Goal: Transaction & Acquisition: Purchase product/service

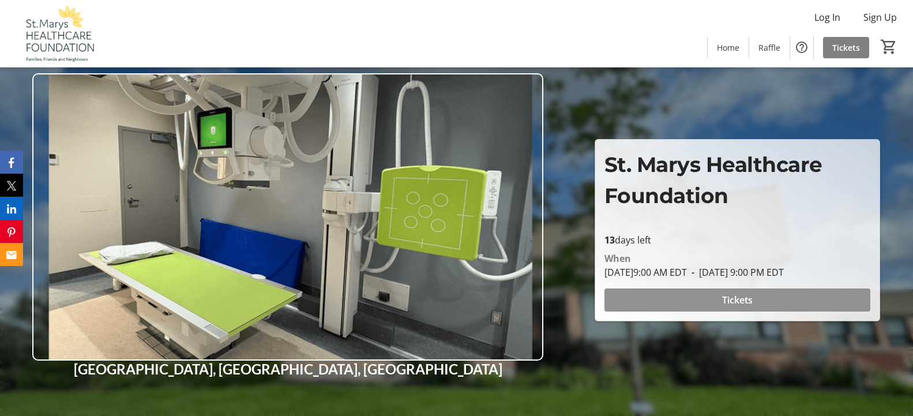
click at [728, 303] on span "Tickets" at bounding box center [737, 300] width 31 height 14
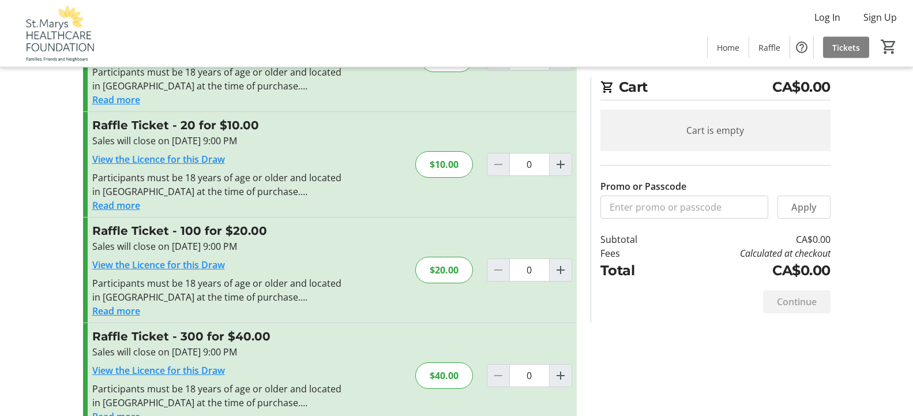
scroll to position [115, 0]
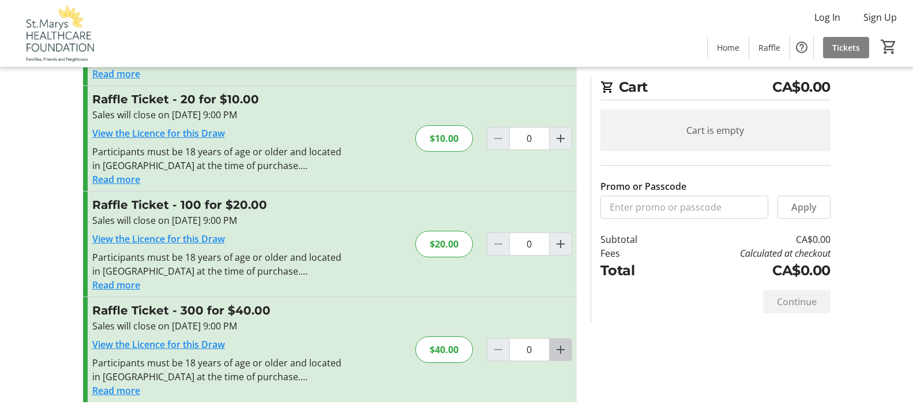
click at [558, 350] on mat-icon "Increment by one" at bounding box center [560, 349] width 14 height 14
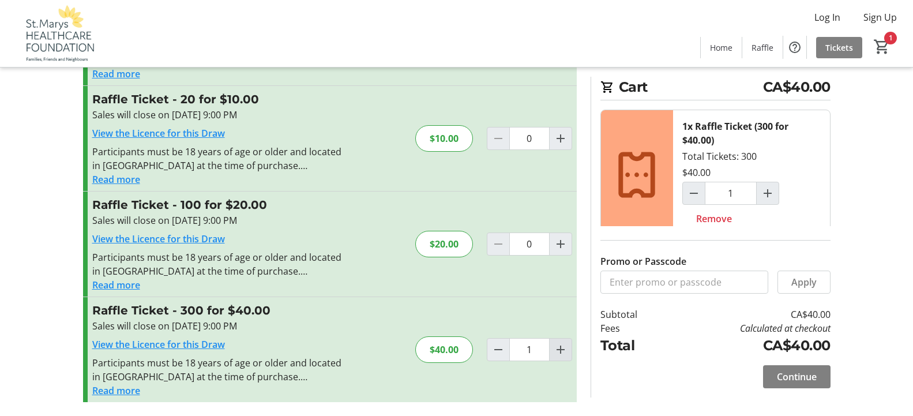
click at [558, 350] on mat-icon "Increment by one" at bounding box center [560, 349] width 14 height 14
type input "2"
click at [562, 244] on mat-icon "Increment by one" at bounding box center [560, 244] width 14 height 14
type input "1"
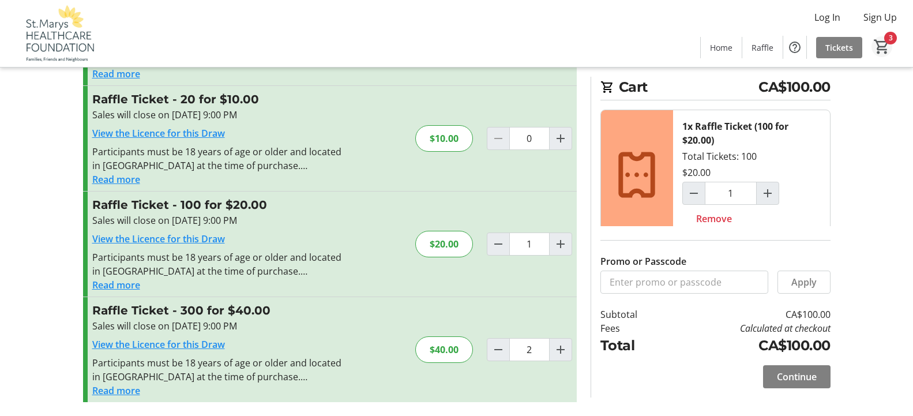
click at [880, 47] on mat-icon "3" at bounding box center [881, 46] width 17 height 17
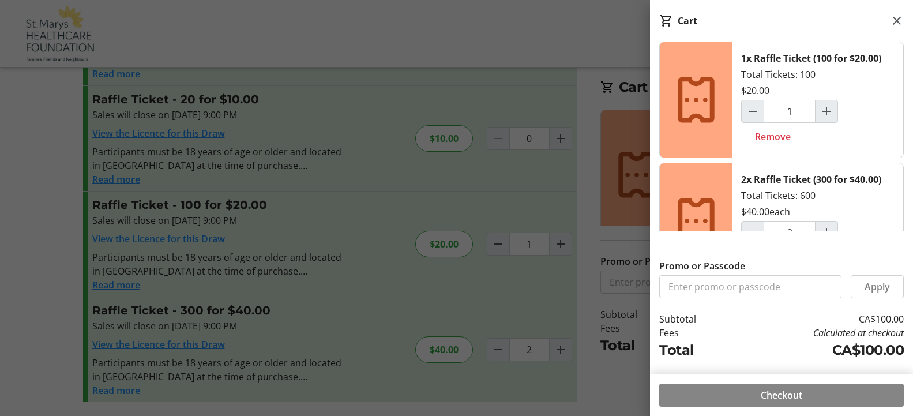
click at [777, 393] on span "Checkout" at bounding box center [781, 395] width 42 height 14
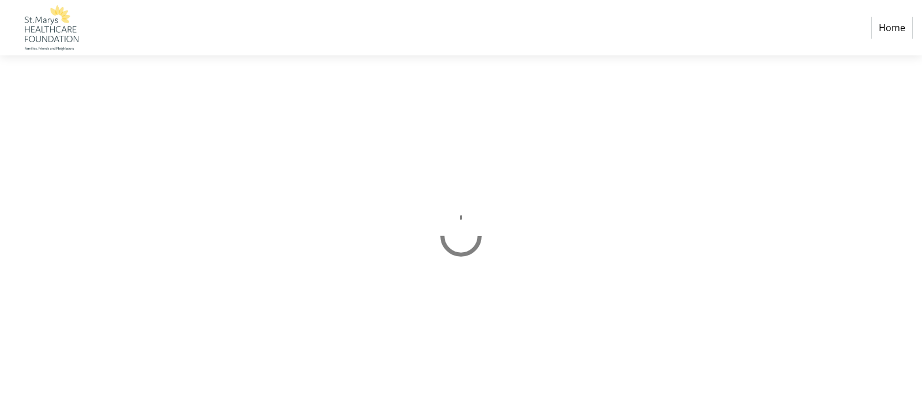
select select "CA"
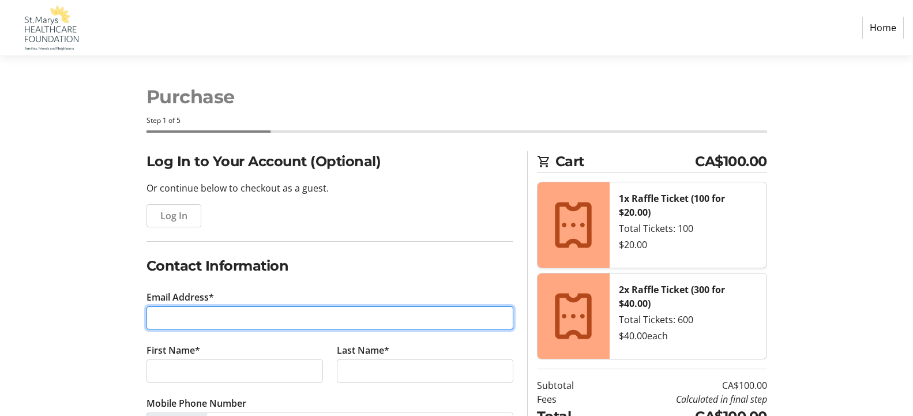
click at [193, 315] on input "Email Address*" at bounding box center [329, 317] width 367 height 23
type input "[EMAIL_ADDRESS][DOMAIN_NAME]"
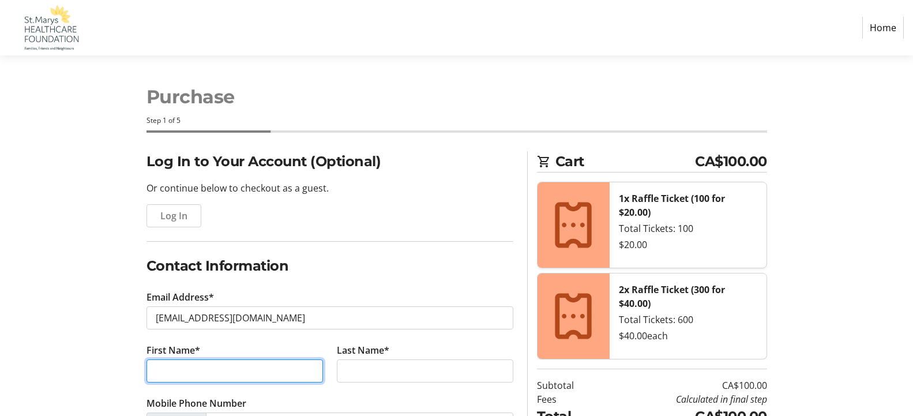
type input "[PERSON_NAME]"
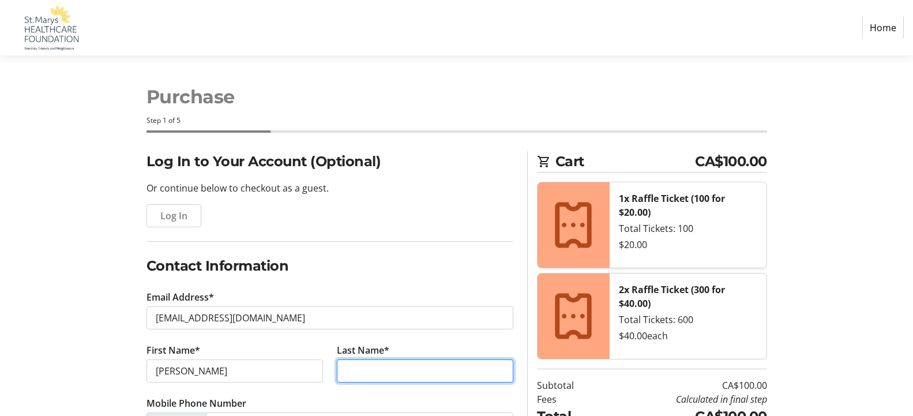
type input "[PERSON_NAME]"
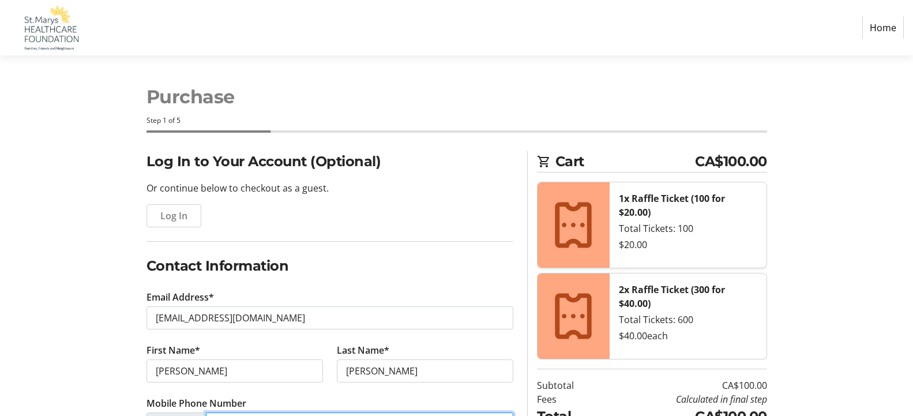
type input "[PHONE_NUMBER]"
type input "P.O. Box 2636"
type input "St Marys"
select select "ON"
type input "N4X1A4"
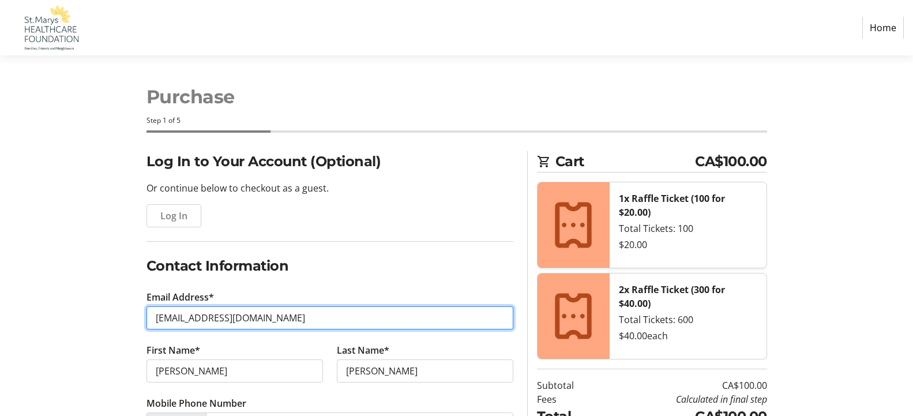
type input "[PHONE_NUMBER]"
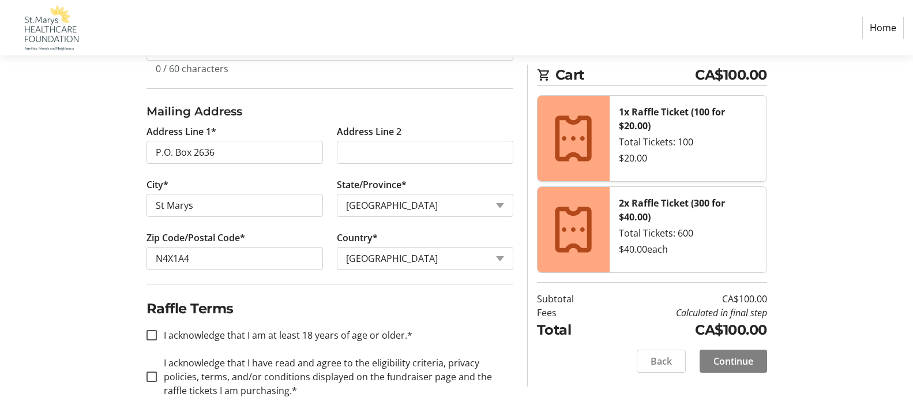
scroll to position [437, 0]
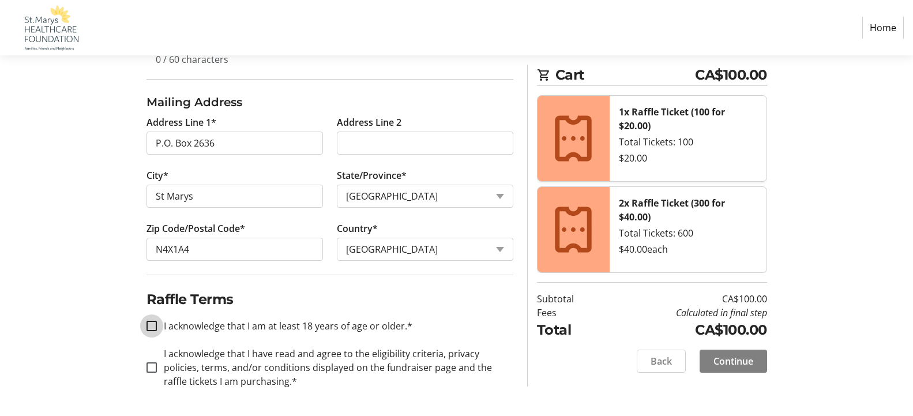
click at [152, 325] on input "I acknowledge that I am at least 18 years of age or older.*" at bounding box center [151, 326] width 10 height 10
checkbox input "true"
click at [151, 368] on input "I acknowledge that I have read and agree to the eligibility criteria, privacy p…" at bounding box center [151, 367] width 10 height 10
checkbox input "true"
click at [751, 360] on span "Continue" at bounding box center [733, 361] width 40 height 14
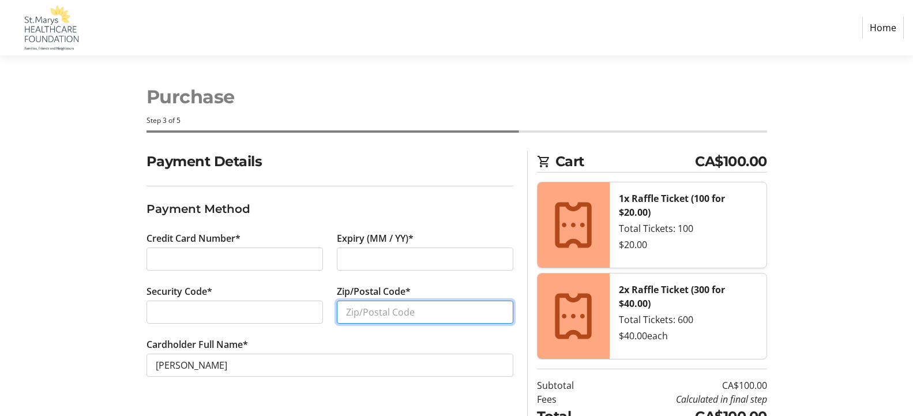
click at [360, 314] on input "Zip/Postal Code*" at bounding box center [425, 311] width 176 height 23
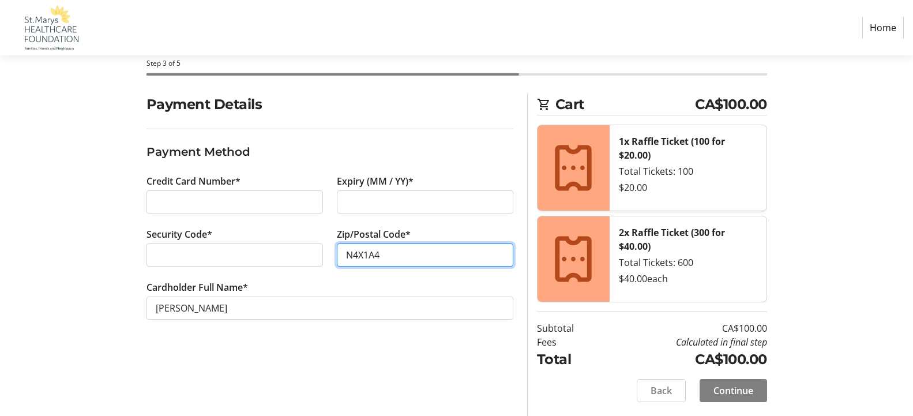
type input "N4X1A4"
click at [735, 389] on span "Continue" at bounding box center [733, 390] width 40 height 14
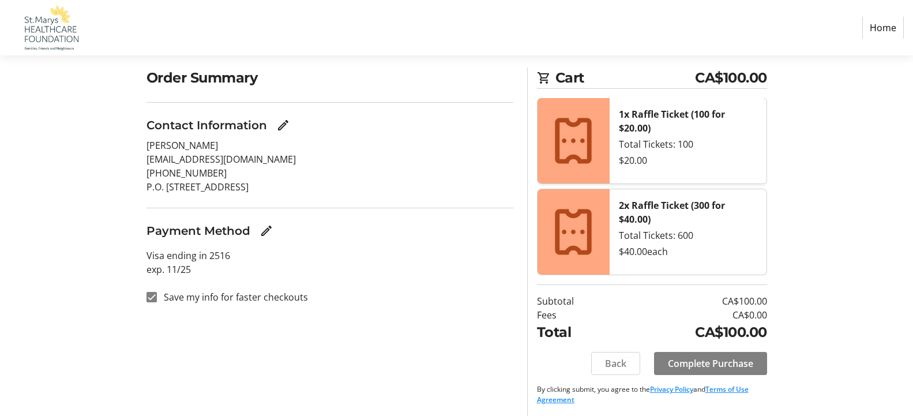
scroll to position [86, 0]
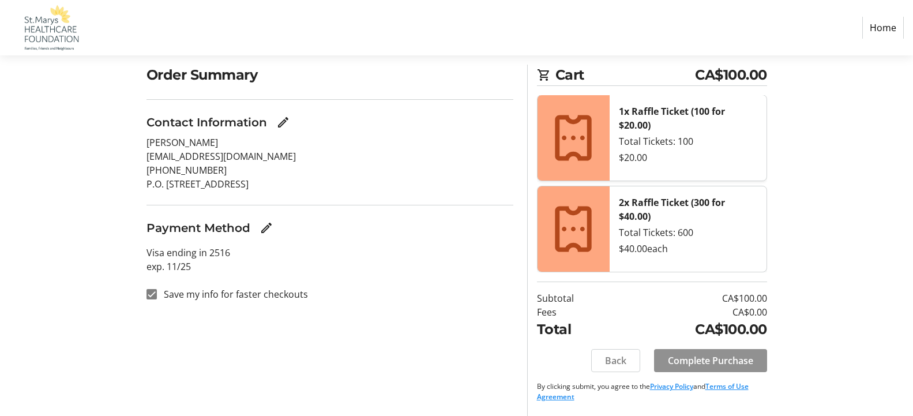
click at [710, 359] on span "Complete Purchase" at bounding box center [710, 360] width 85 height 14
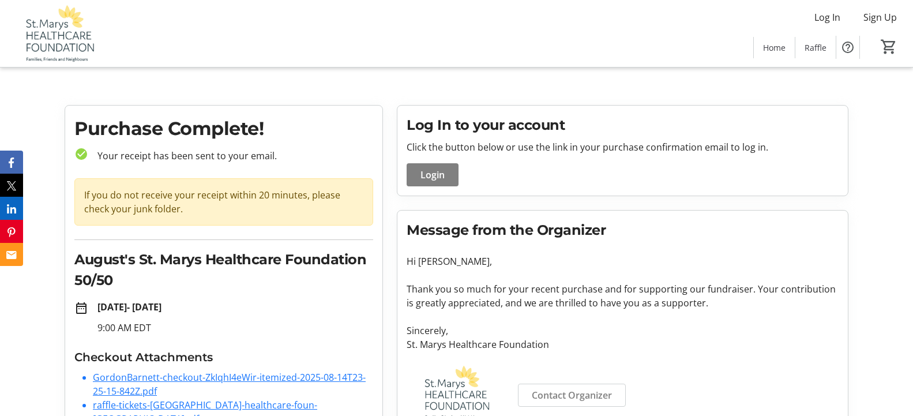
scroll to position [28, 0]
